Goal: Task Accomplishment & Management: Manage account settings

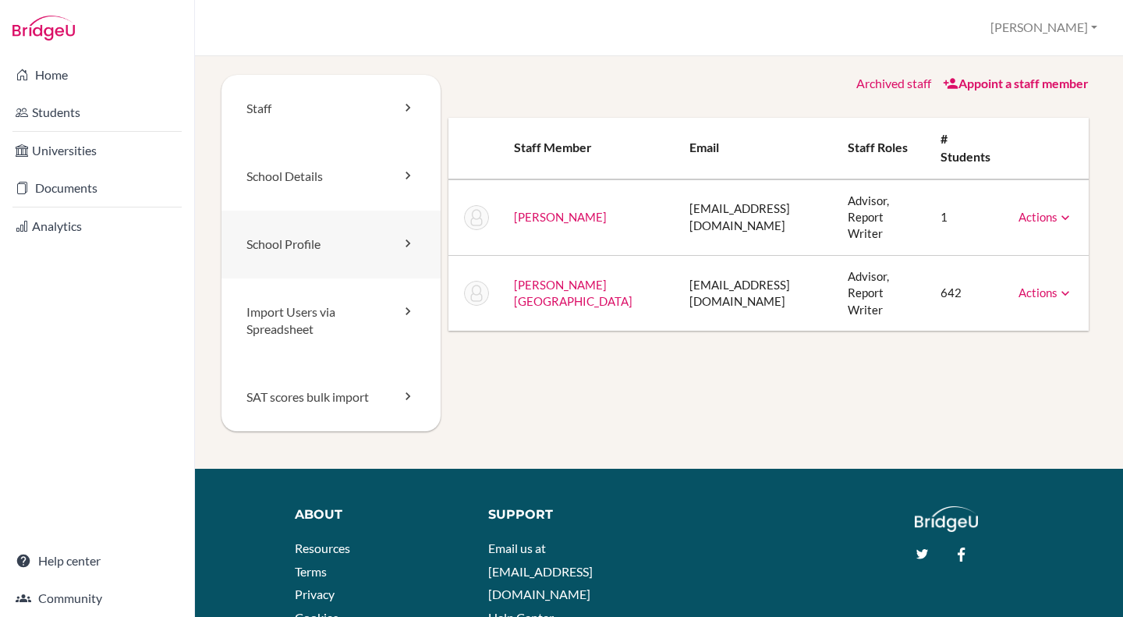
click at [287, 242] on link "School Profile" at bounding box center [330, 245] width 219 height 68
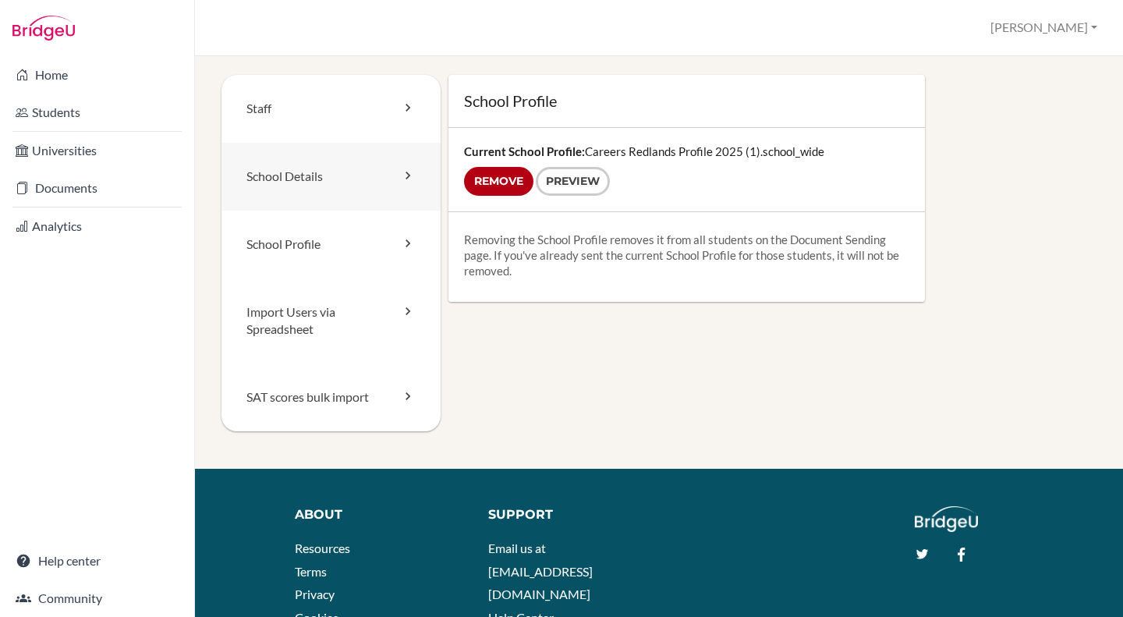
click at [357, 173] on link "School Details" at bounding box center [330, 177] width 219 height 68
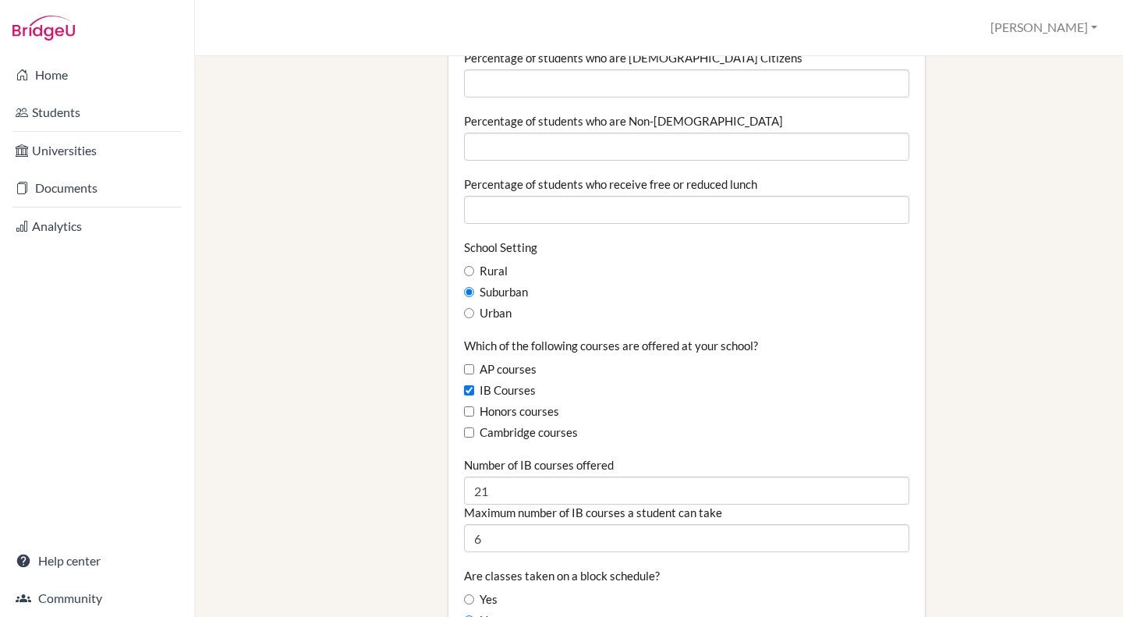
scroll to position [742, 0]
click at [414, 472] on div "Staff School Details School Profile Import Users via Spreadsheet SAT scores bul…" at bounding box center [658, 509] width 875 height 2352
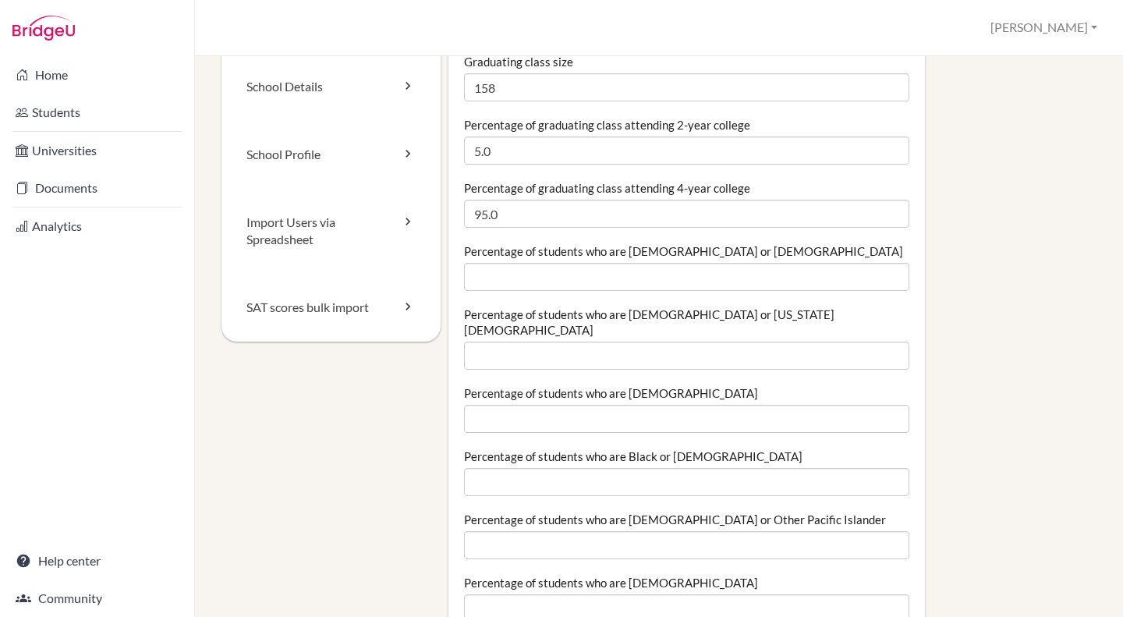
scroll to position [0, 0]
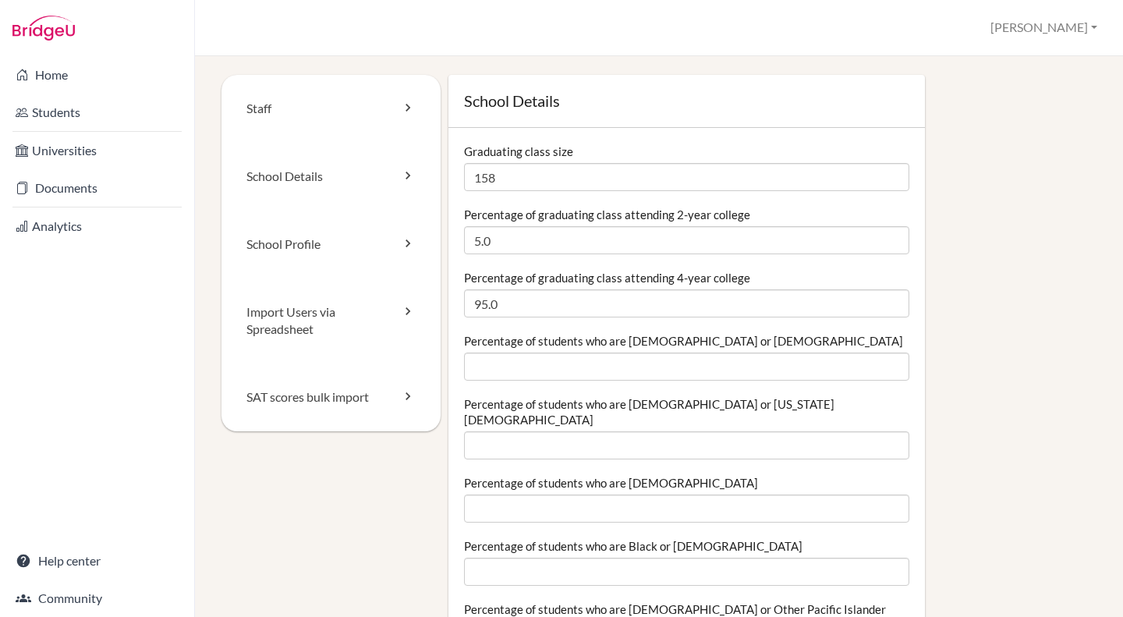
click at [76, 103] on link "Students" at bounding box center [97, 112] width 188 height 31
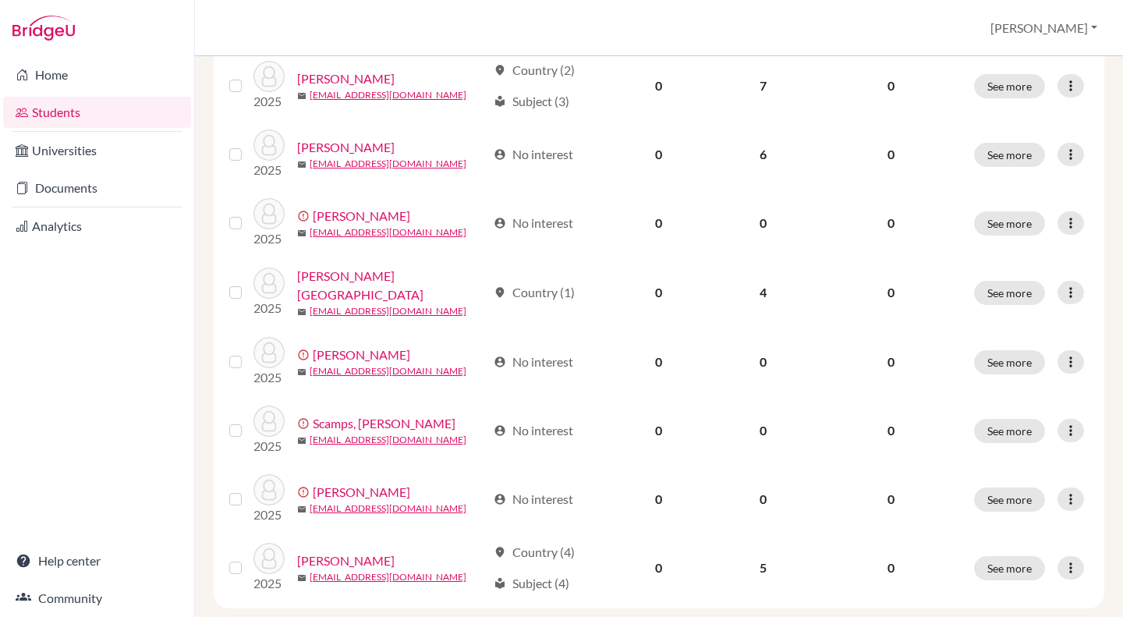
scroll to position [420, 0]
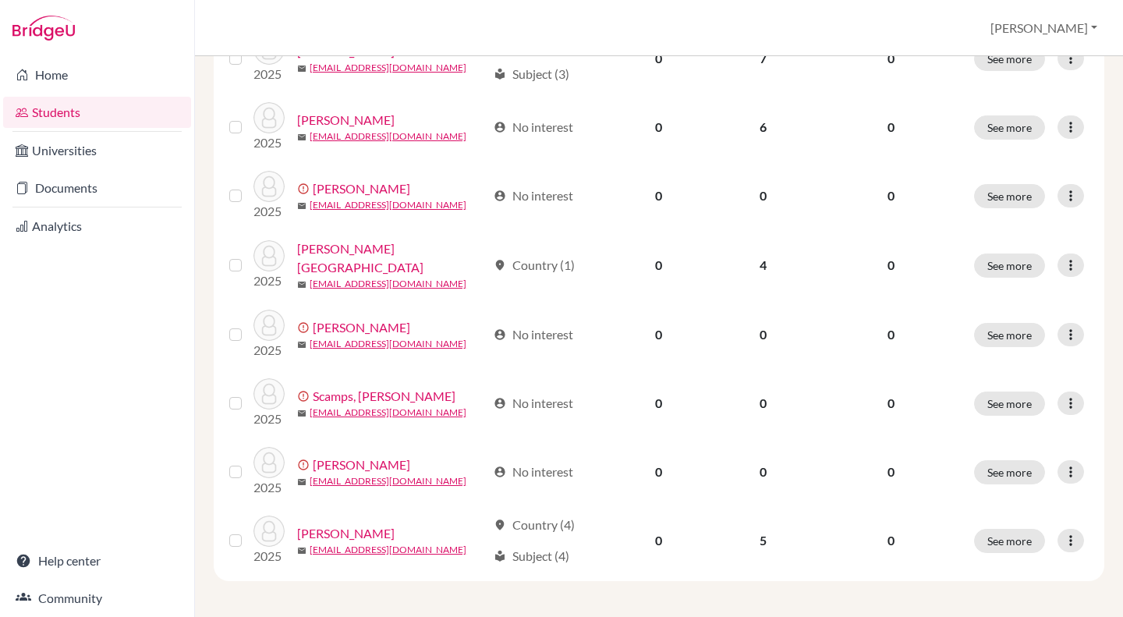
click at [248, 325] on label at bounding box center [248, 325] width 0 height 0
click at [0, 0] on input "checkbox" at bounding box center [0, 0] width 0 height 0
click at [1063, 331] on icon at bounding box center [1071, 335] width 16 height 16
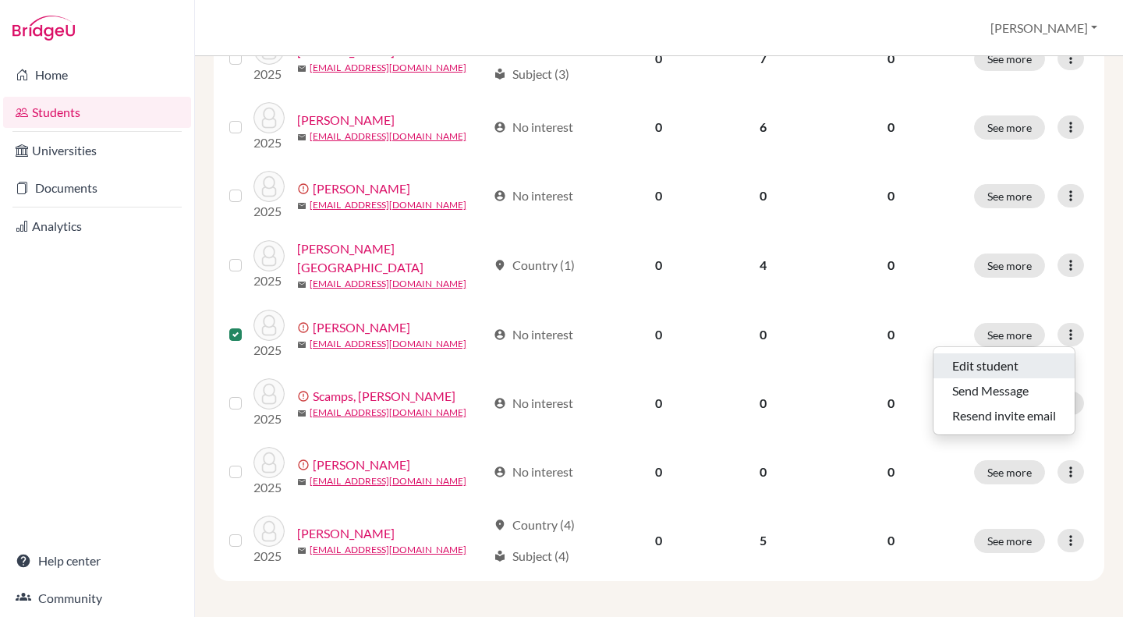
click at [1015, 364] on button "Edit student" at bounding box center [1004, 365] width 141 height 25
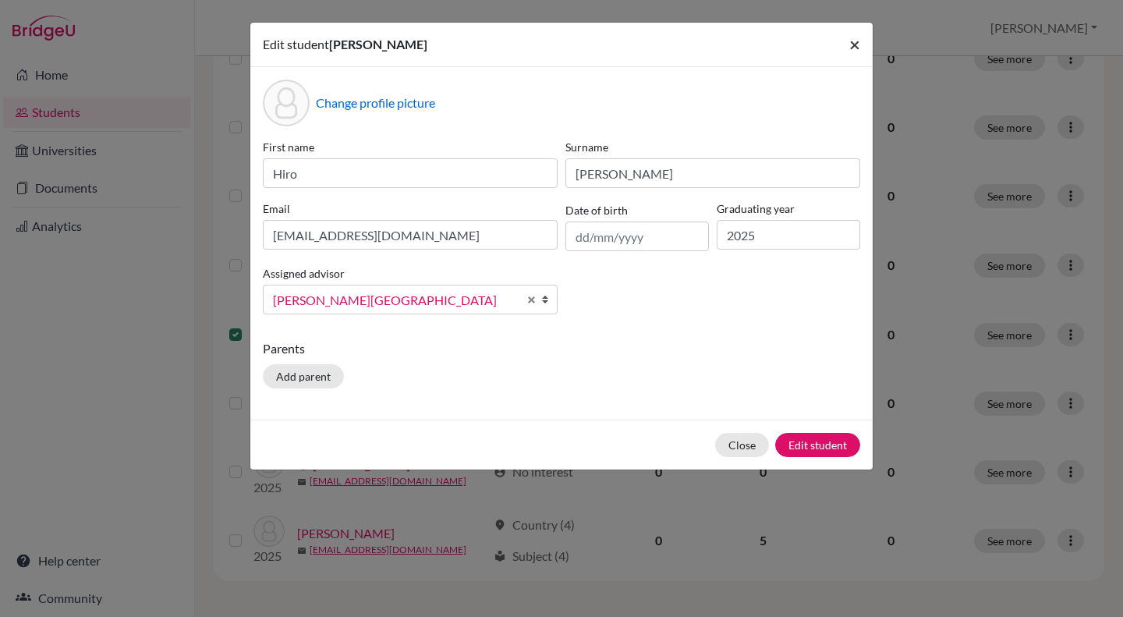
click at [859, 48] on span "×" at bounding box center [854, 44] width 11 height 23
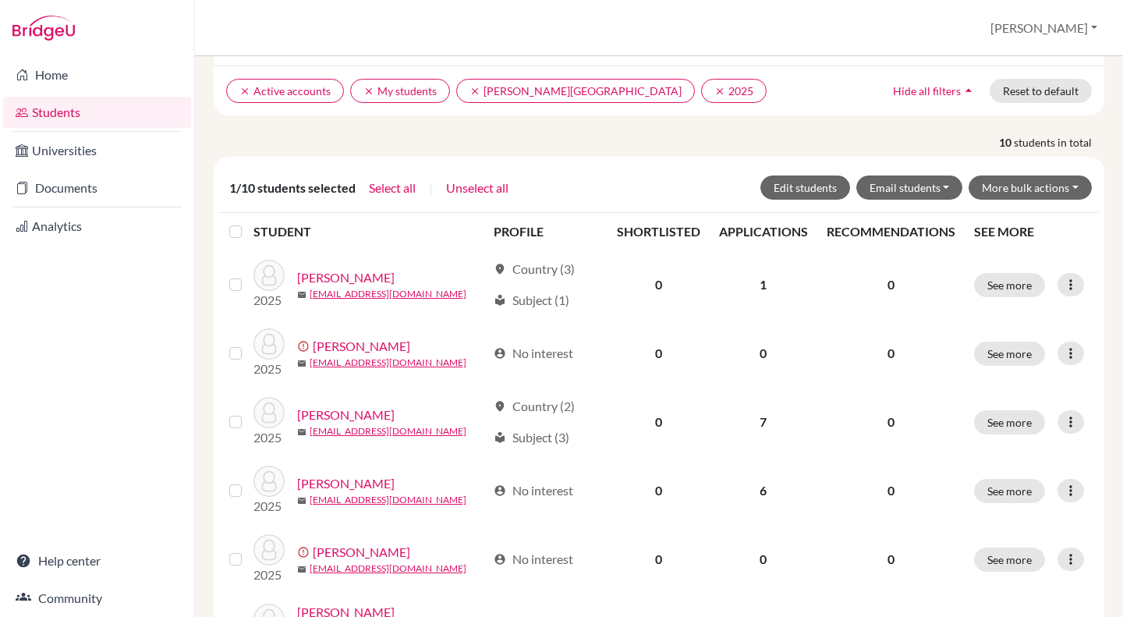
scroll to position [0, 0]
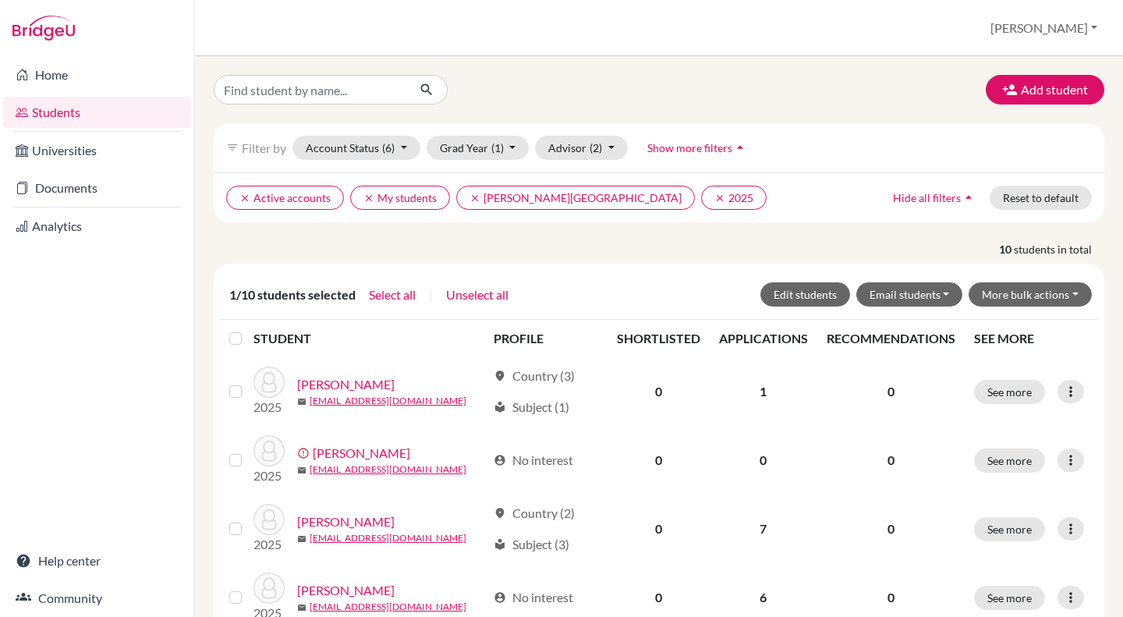
click at [50, 347] on div "Home Students Universities Documents Analytics Help center Community" at bounding box center [97, 336] width 194 height 561
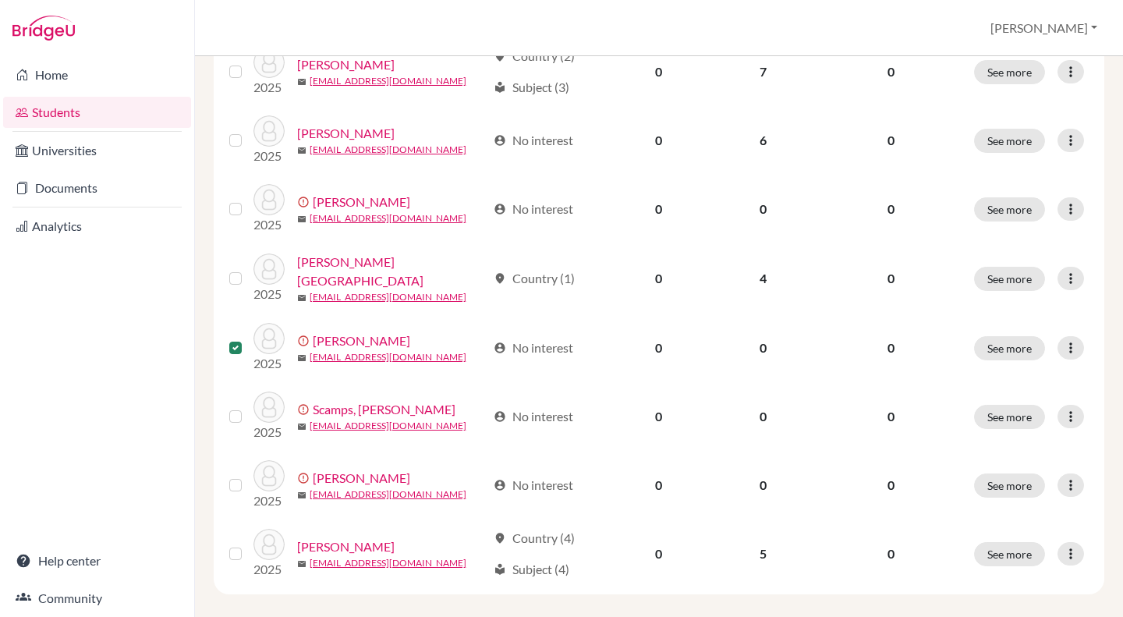
scroll to position [470, 0]
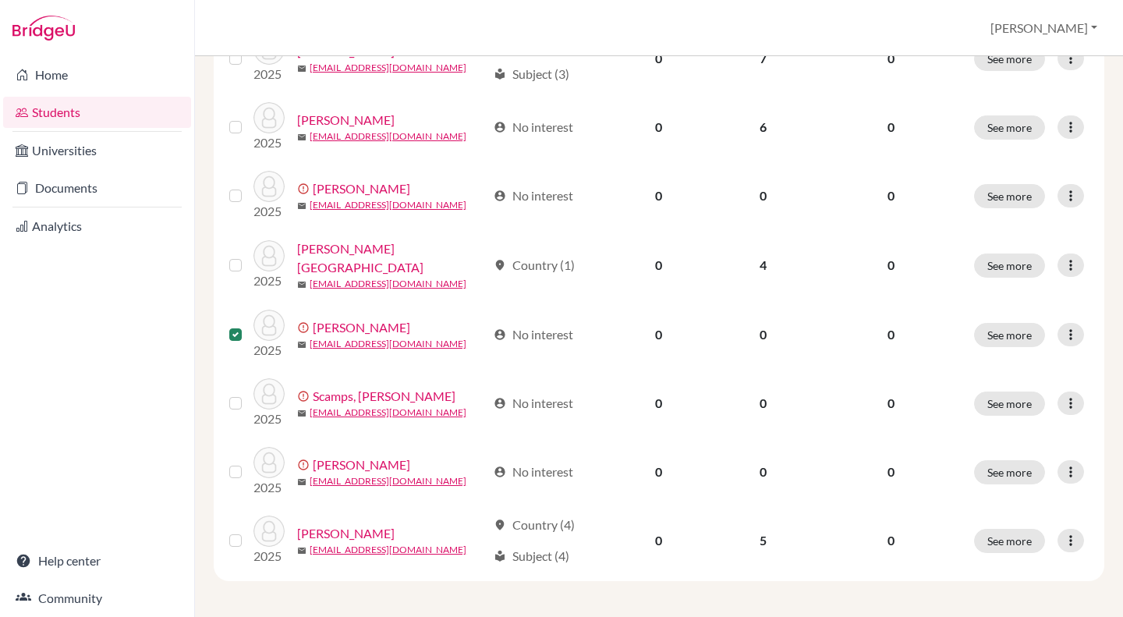
click at [248, 325] on label at bounding box center [248, 325] width 0 height 0
click at [0, 0] on input "checkbox" at bounding box center [0, 0] width 0 height 0
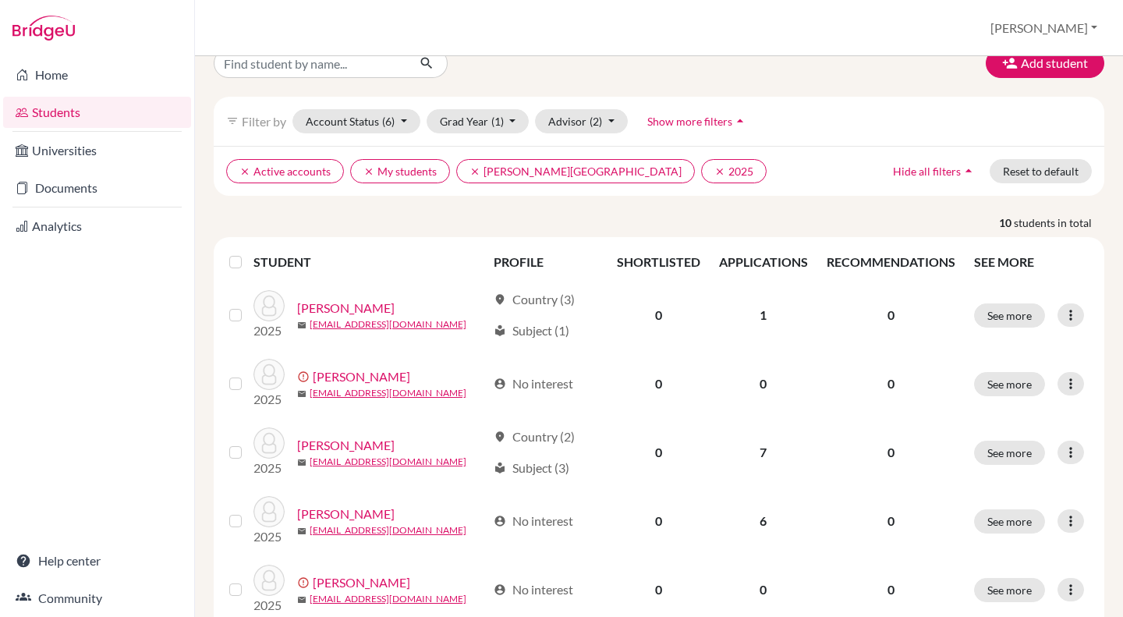
scroll to position [0, 0]
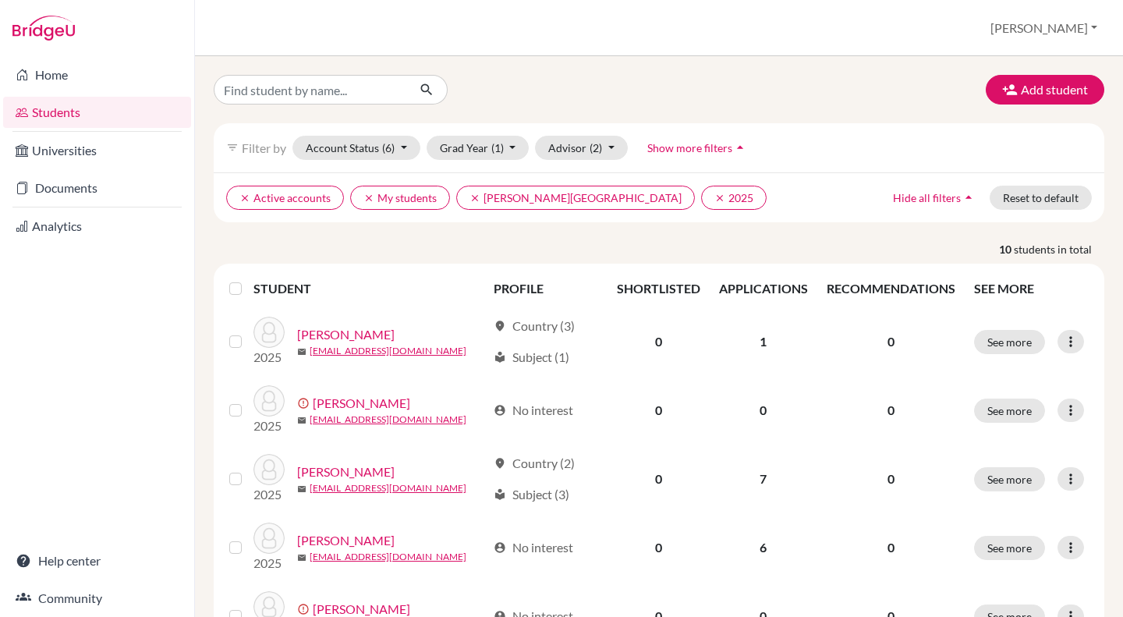
click at [366, 334] on link "Chang, Edward" at bounding box center [345, 334] width 97 height 19
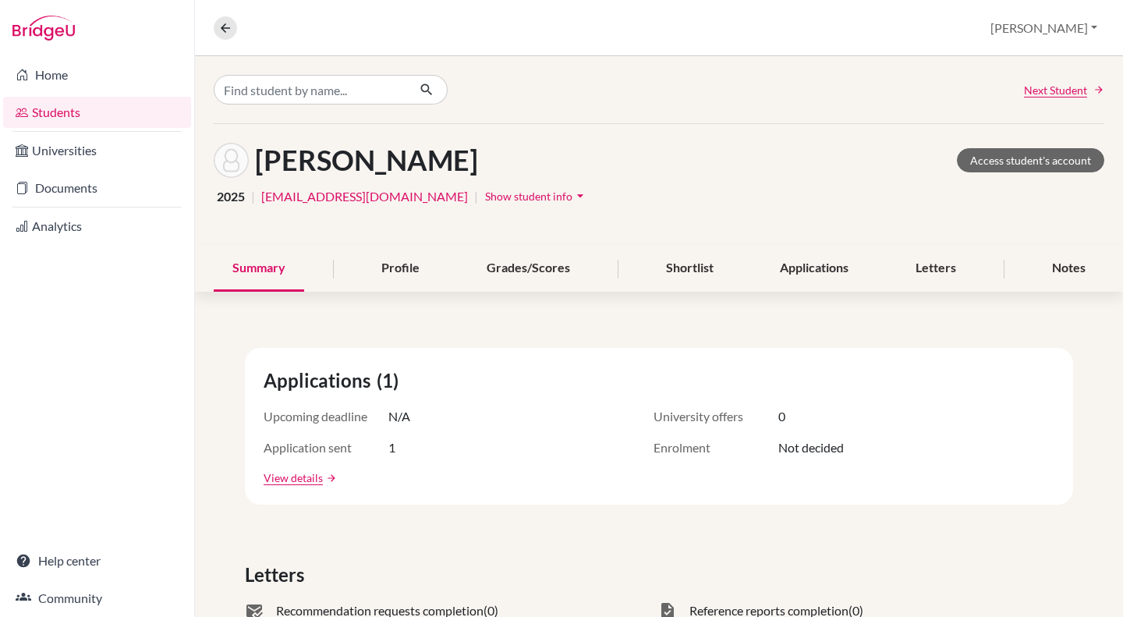
click at [87, 186] on link "Documents" at bounding box center [97, 187] width 188 height 31
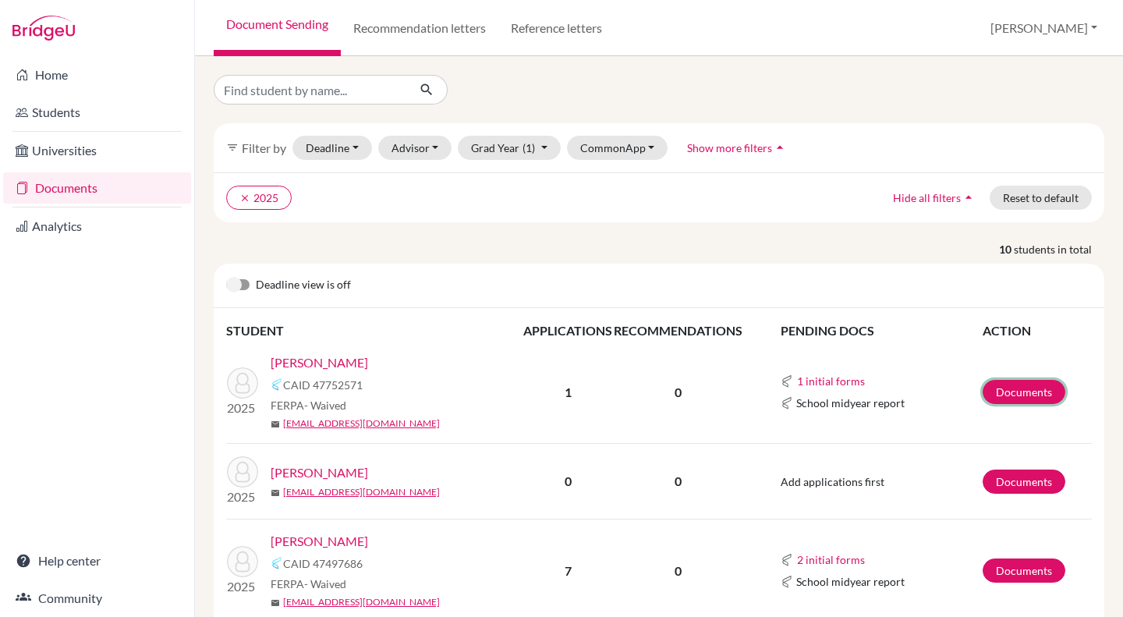
click at [1010, 382] on link "Documents" at bounding box center [1024, 392] width 83 height 24
